Goal: Browse casually

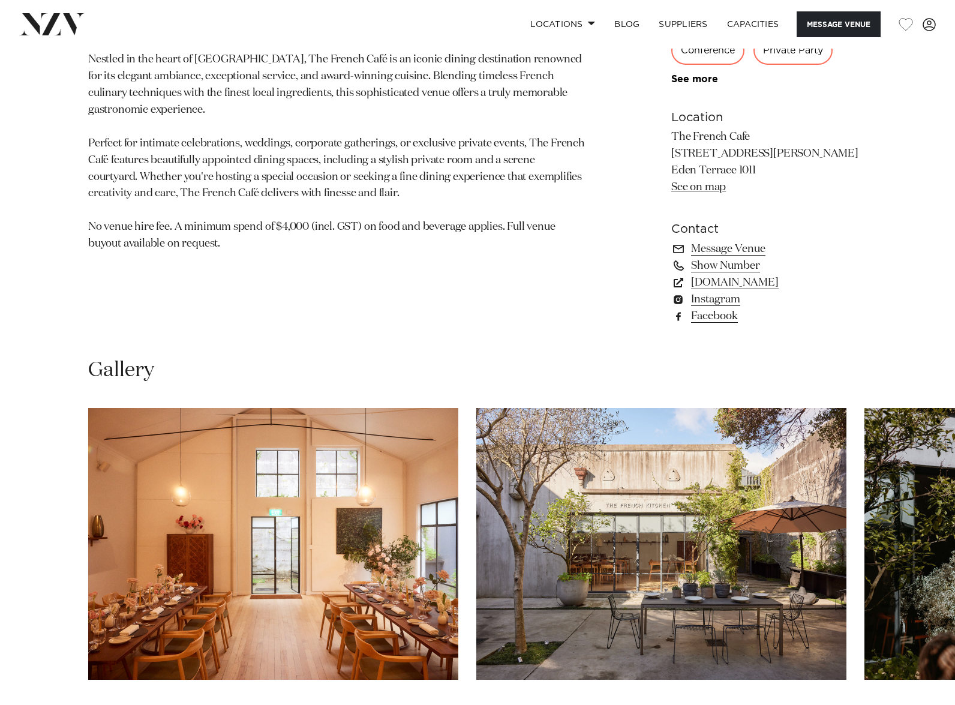
scroll to position [1079, 0]
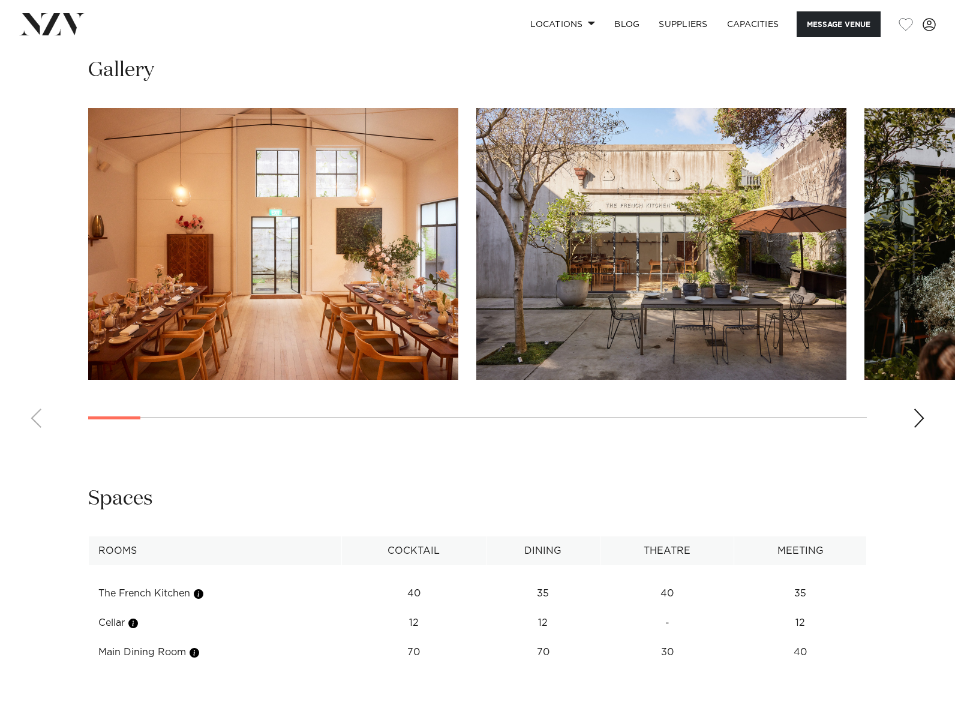
click at [915, 417] on div "Next slide" at bounding box center [919, 417] width 12 height 19
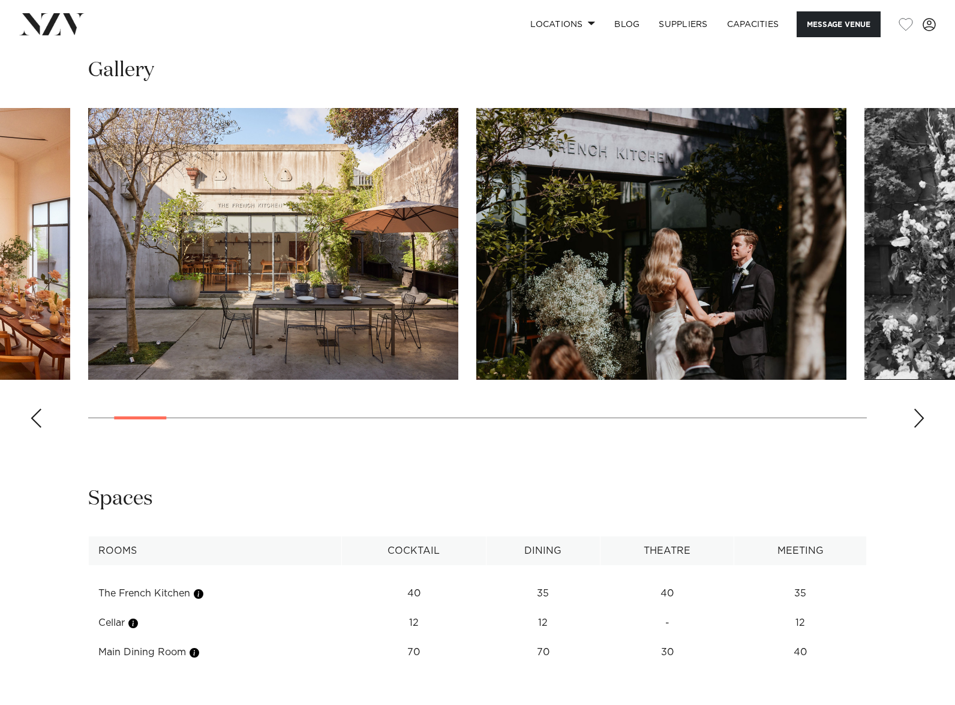
click at [915, 417] on div "Next slide" at bounding box center [919, 417] width 12 height 19
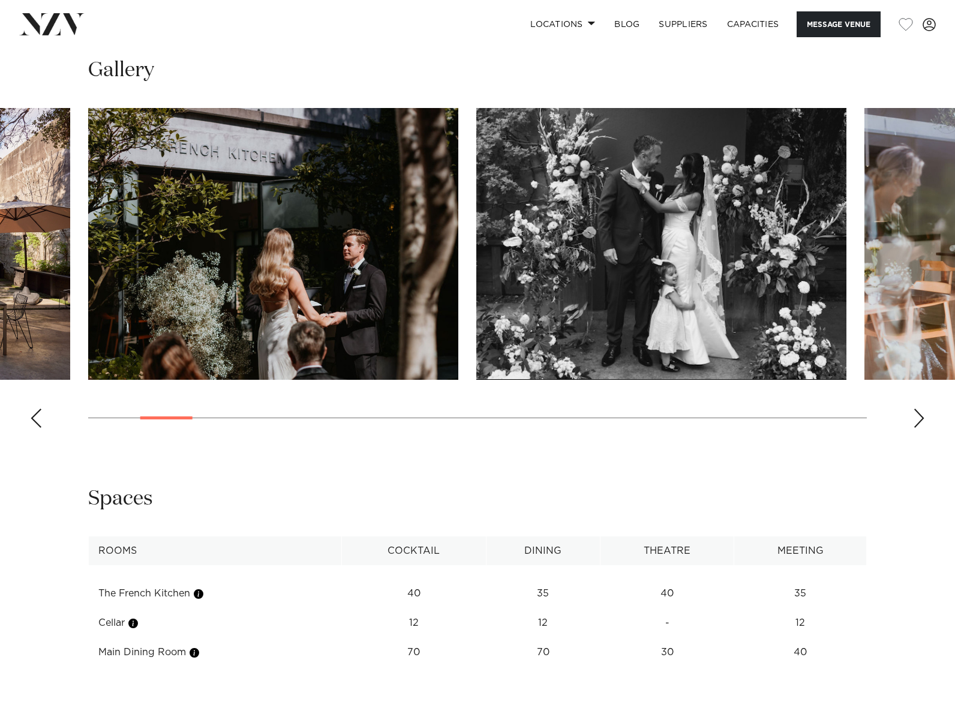
click at [915, 417] on div "Next slide" at bounding box center [919, 417] width 12 height 19
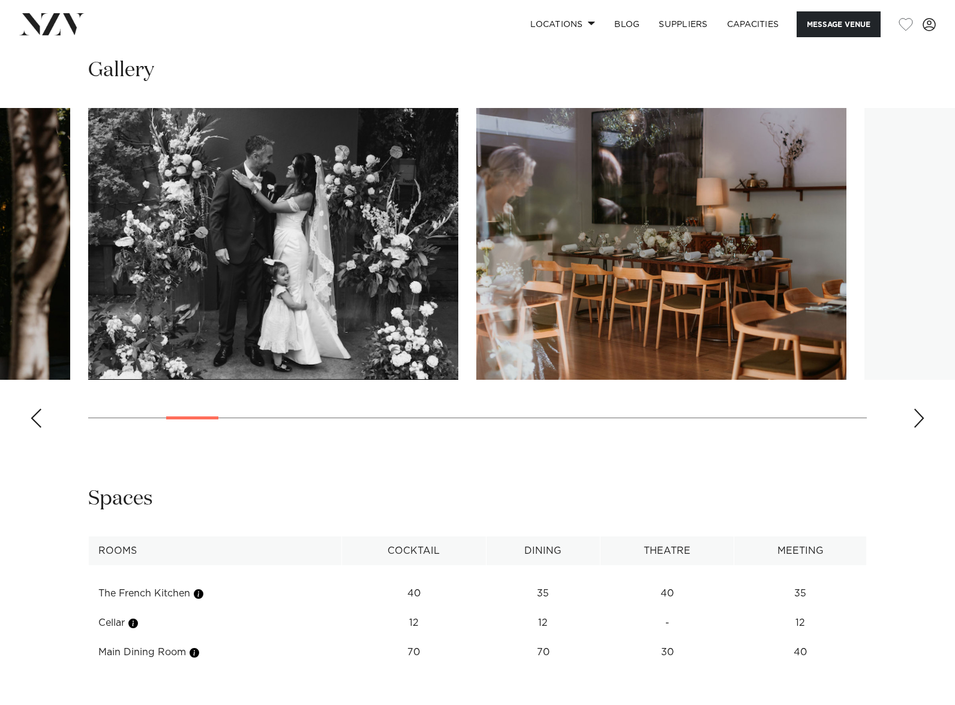
click at [915, 417] on div "Next slide" at bounding box center [919, 417] width 12 height 19
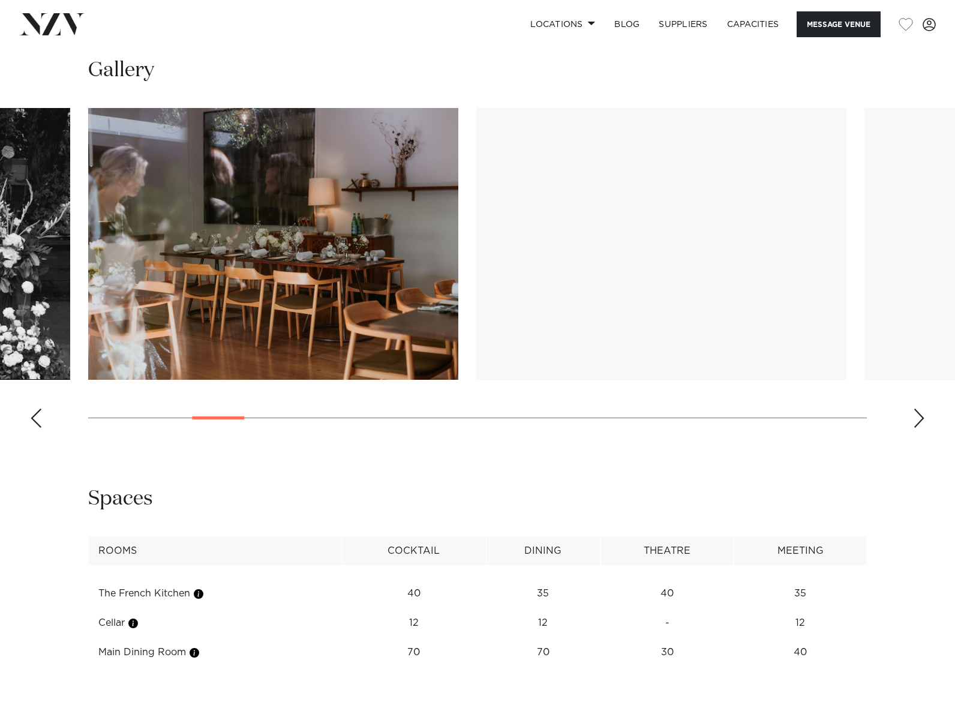
click at [915, 417] on div "Next slide" at bounding box center [919, 417] width 12 height 19
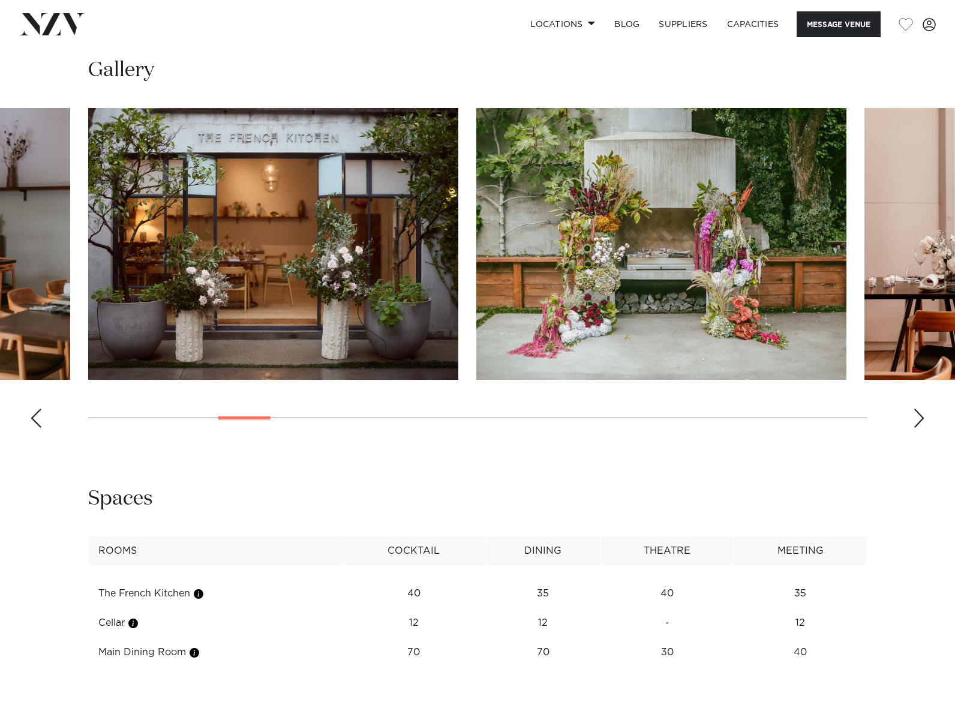
click at [915, 417] on div "Next slide" at bounding box center [919, 417] width 12 height 19
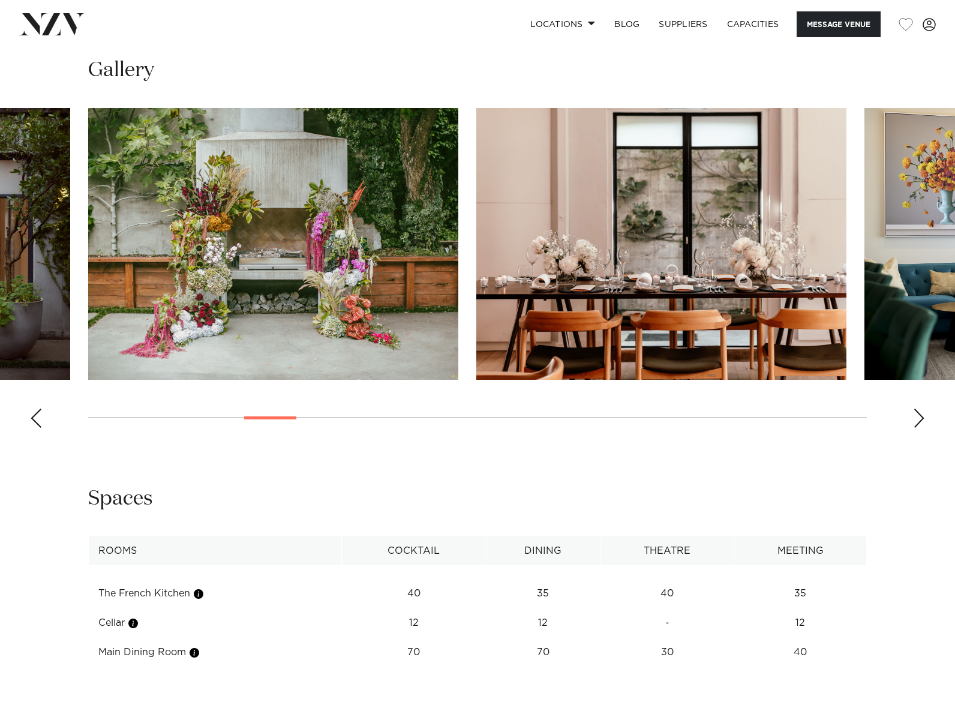
click at [915, 417] on div "Next slide" at bounding box center [919, 417] width 12 height 19
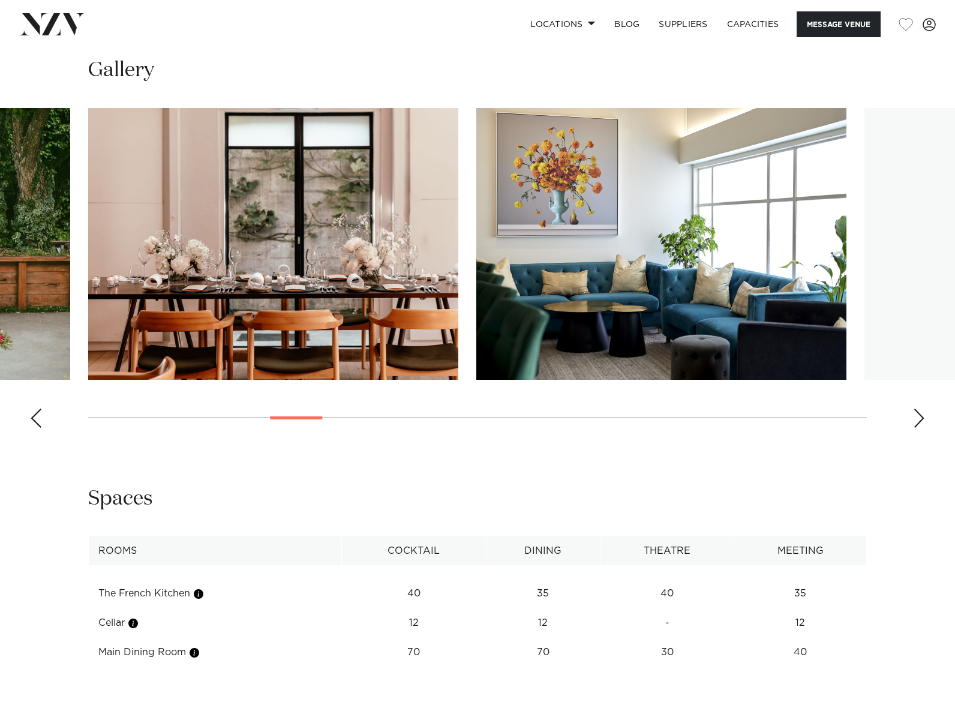
click at [915, 417] on div "Next slide" at bounding box center [919, 417] width 12 height 19
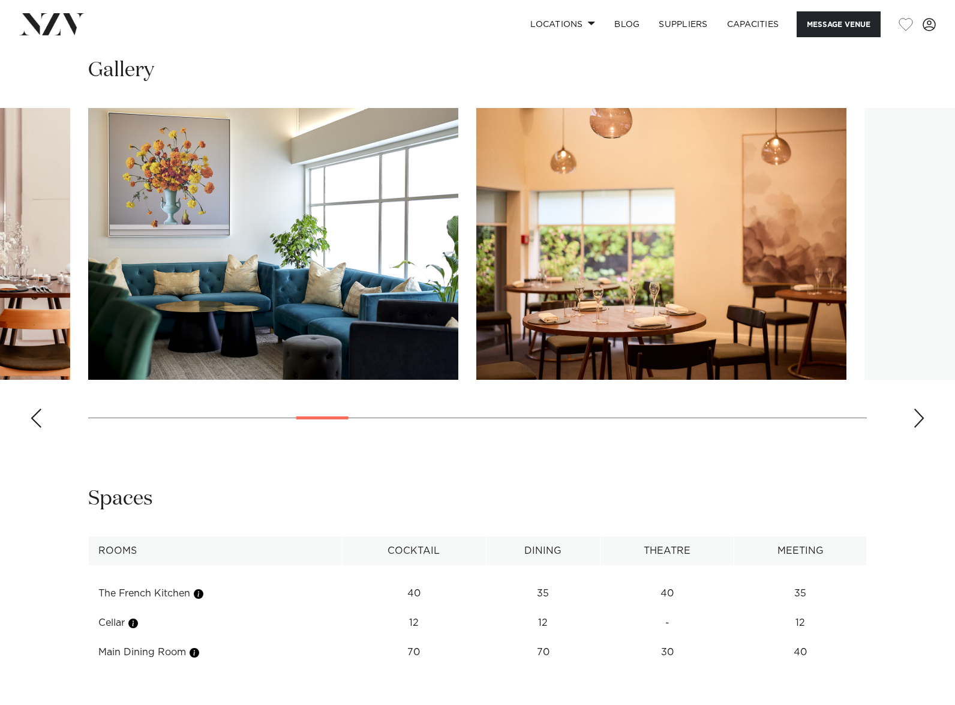
click at [915, 417] on div "Next slide" at bounding box center [919, 417] width 12 height 19
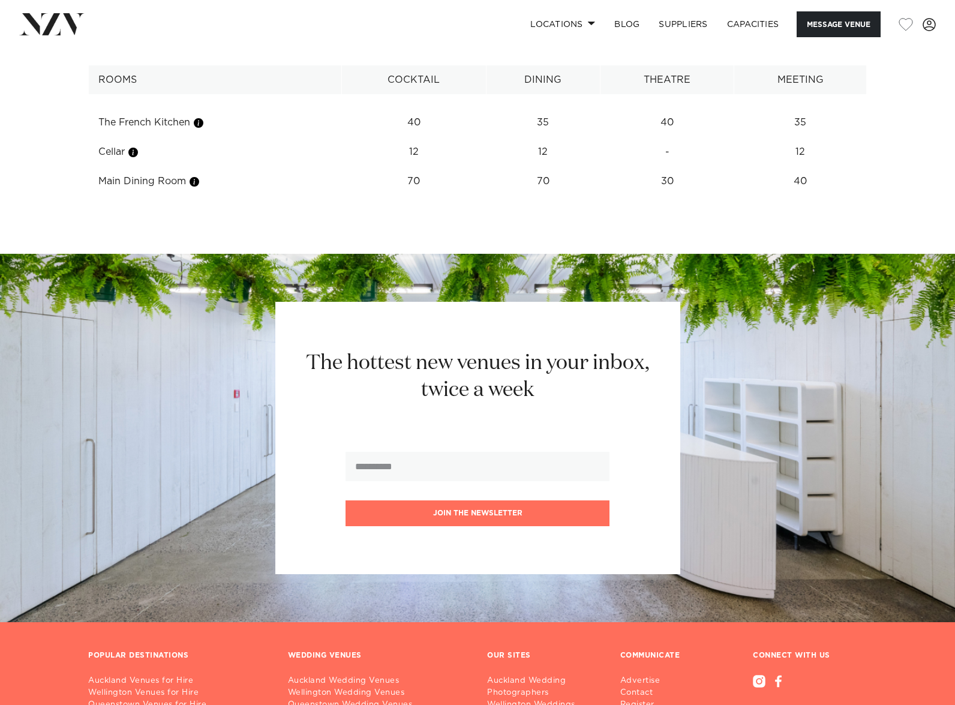
scroll to position [1679, 0]
